Goal: Transaction & Acquisition: Purchase product/service

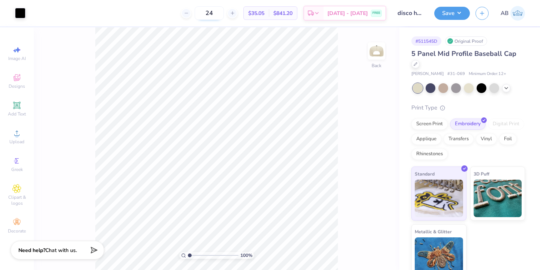
click at [224, 18] on input "24" at bounding box center [209, 13] width 29 height 14
type input "2"
type input "1"
click at [224, 11] on input "20" at bounding box center [209, 13] width 29 height 14
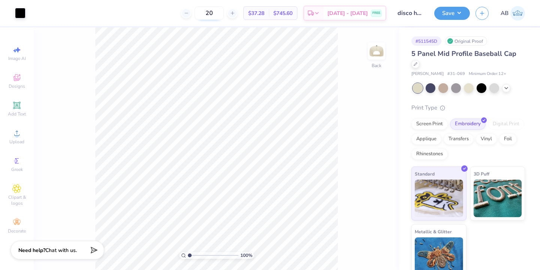
type input "2"
click at [220, 12] on input "30" at bounding box center [205, 13] width 29 height 14
type input "3"
type input "4"
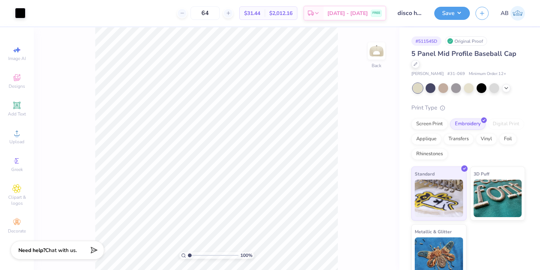
type input "6"
type input "5"
type input "6"
type input "5"
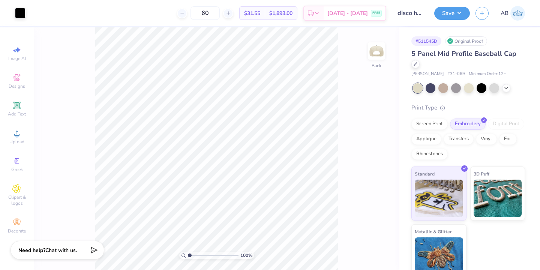
type input "6"
type input "5"
type input "6"
type input "7"
type input "64"
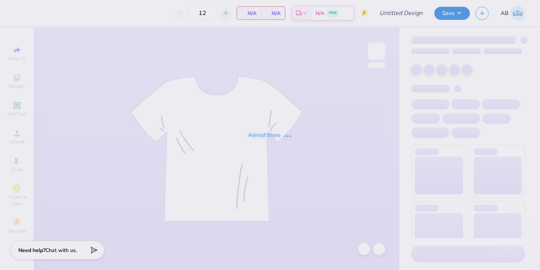
type input "aphi football fam wknd merch"
type input "100"
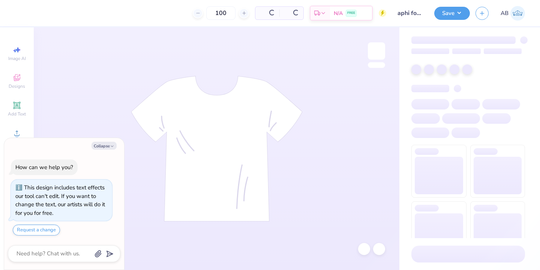
type textarea "x"
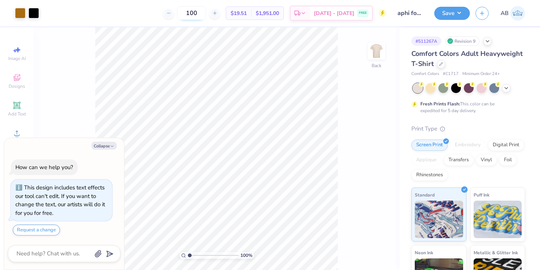
click at [206, 15] on input "100" at bounding box center [191, 13] width 29 height 14
type input "1"
click at [210, 11] on input "24" at bounding box center [195, 13] width 29 height 14
type input "2"
type input "3"
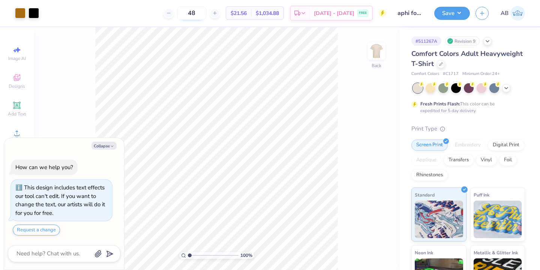
type input "4"
type input "64"
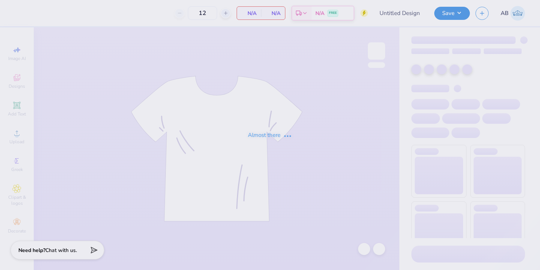
type input "aphi polo"
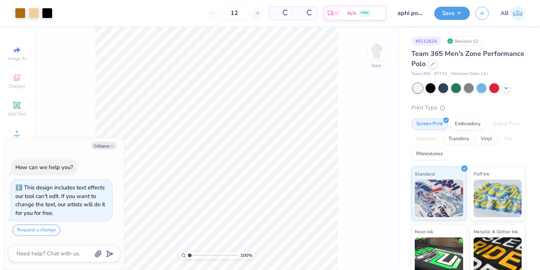
type textarea "x"
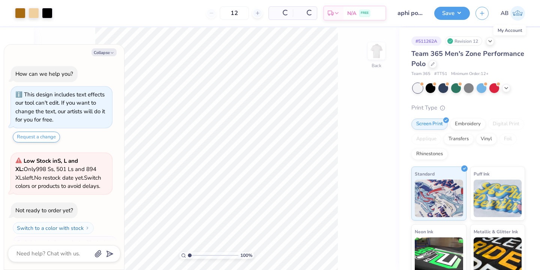
scroll to position [13, 0]
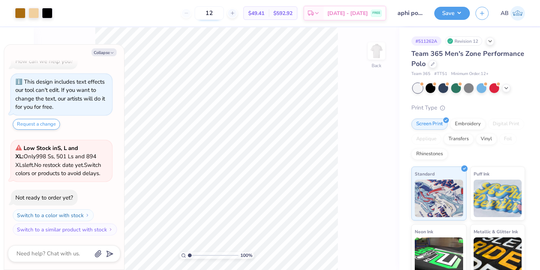
click at [224, 12] on input "12" at bounding box center [209, 13] width 29 height 14
type input "1"
type input "2"
type input "3"
type input "4"
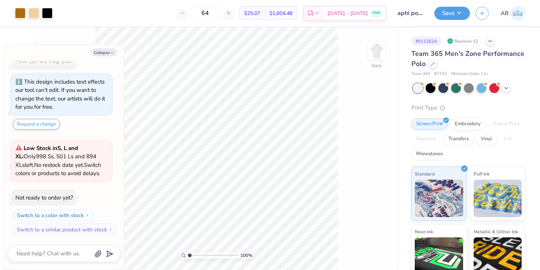
type input "64"
